Goal: Information Seeking & Learning: Check status

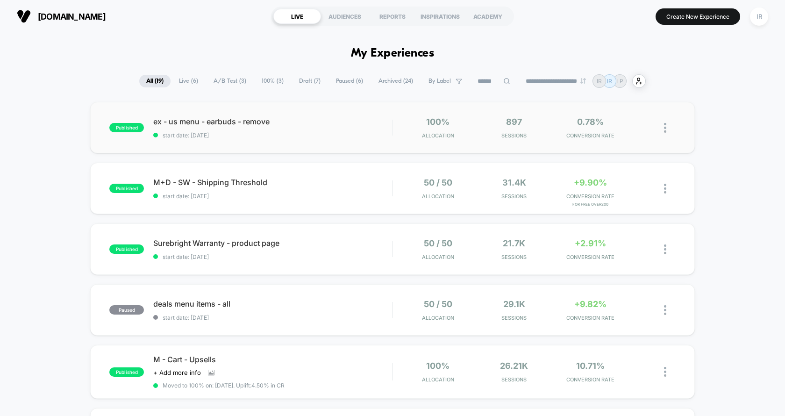
click at [371, 139] on div "published ex - us menu - earbuds - remove start date: [DATE] 100% Allocation 89…" at bounding box center [392, 127] width 604 height 51
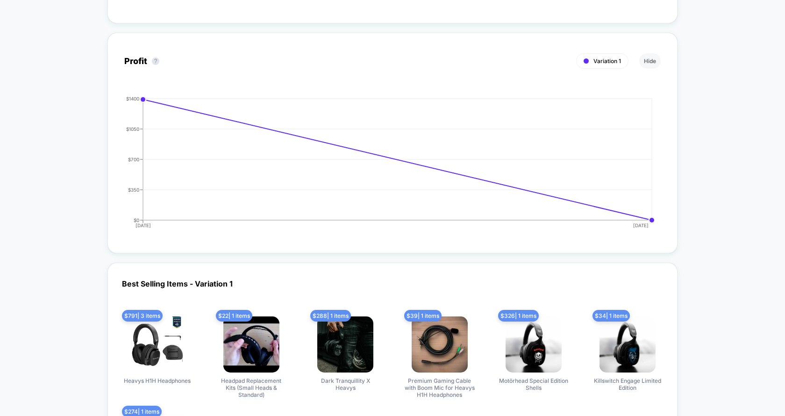
scroll to position [950, 0]
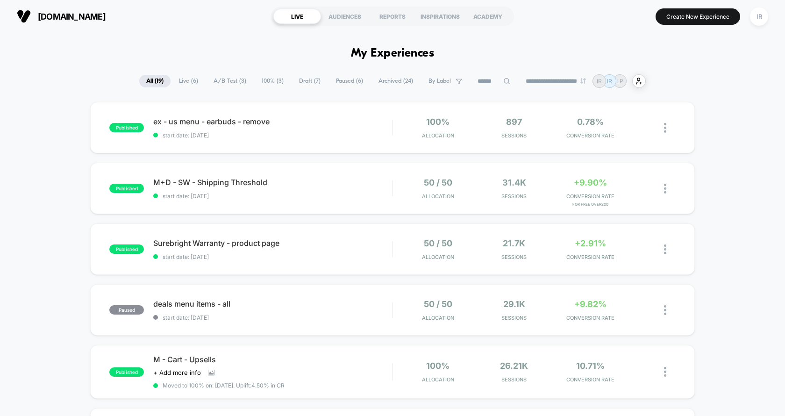
drag, startPoint x: 373, startPoint y: 190, endPoint x: 371, endPoint y: 223, distance: 33.2
click at [366, 252] on div "Surebright Warranty - product page Click to edit experience details Click to ed…" at bounding box center [272, 249] width 239 height 22
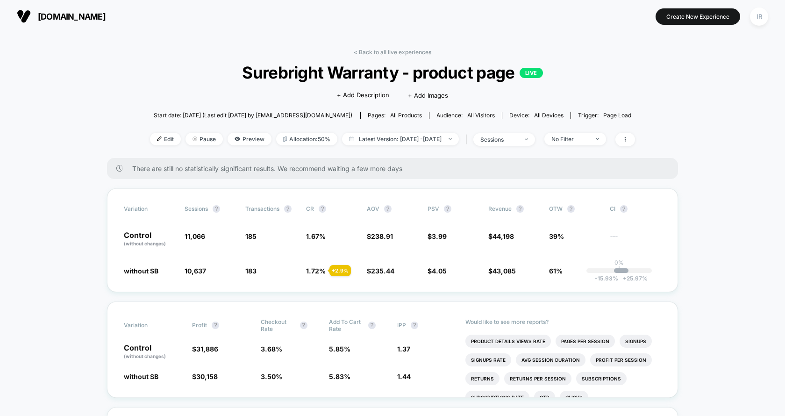
click at [404, 57] on div "< Back to all live experiences Surebright Warranty - product page LIVE Click to…" at bounding box center [392, 103] width 485 height 109
click at [405, 51] on link "< Back to all live experiences" at bounding box center [393, 52] width 78 height 7
